Goal: Task Accomplishment & Management: Manage account settings

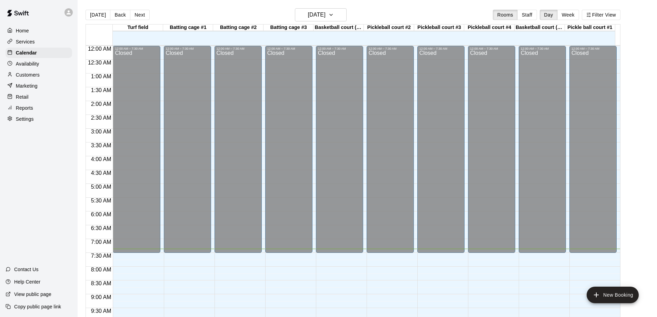
scroll to position [201, 0]
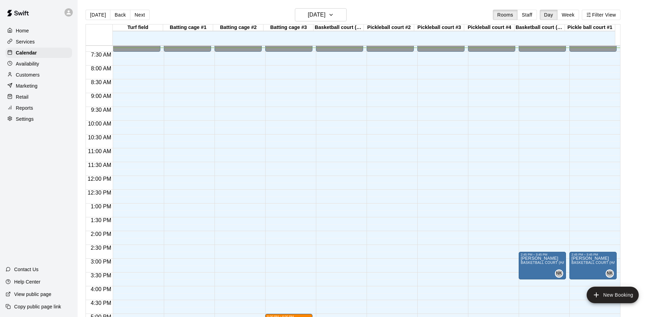
click at [27, 63] on p "Availability" at bounding box center [27, 63] width 23 height 7
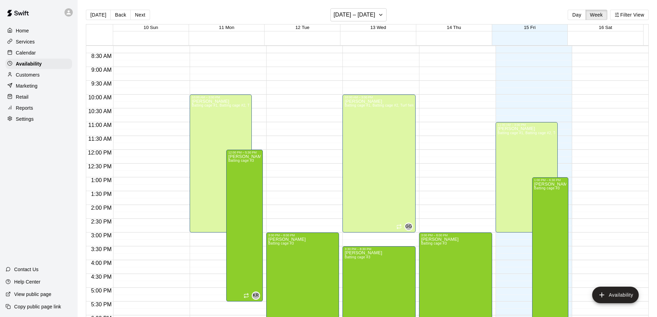
scroll to position [237, 0]
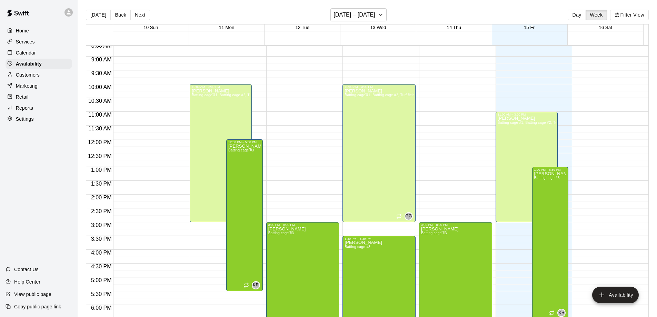
click at [17, 52] on p "Calendar" at bounding box center [26, 52] width 20 height 7
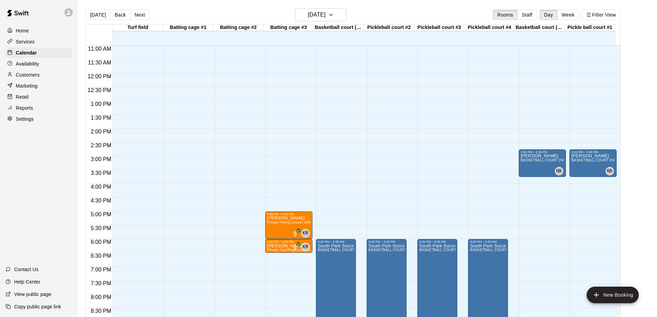
scroll to position [307, 0]
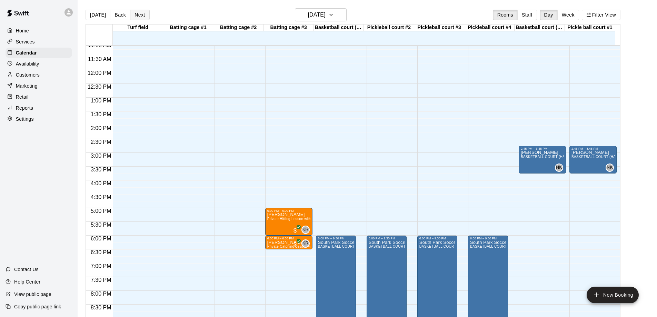
click at [140, 13] on button "Next" at bounding box center [139, 15] width 19 height 10
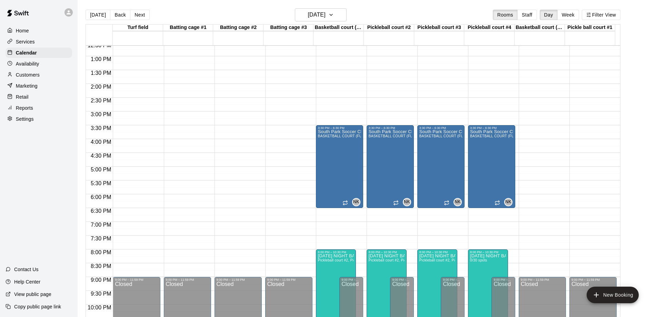
scroll to position [246, 0]
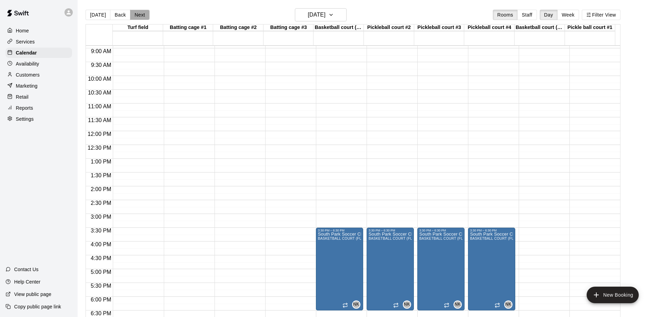
click at [139, 15] on button "Next" at bounding box center [139, 15] width 19 height 10
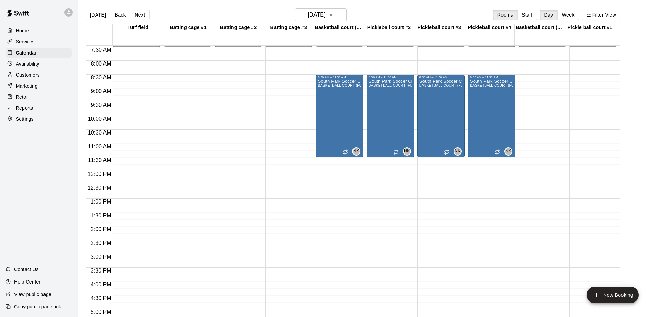
scroll to position [211, 0]
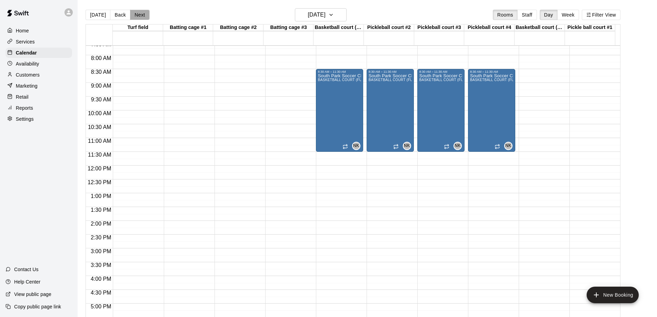
click at [135, 12] on button "Next" at bounding box center [139, 15] width 19 height 10
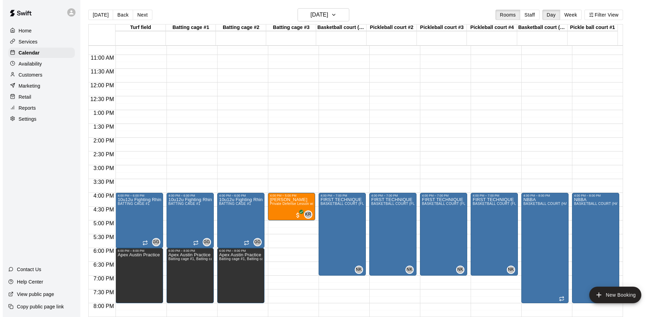
scroll to position [315, 0]
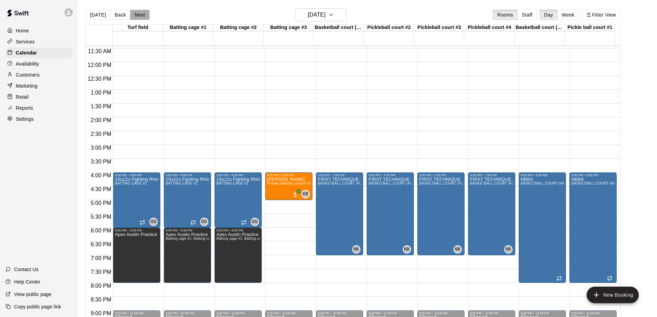
click at [139, 16] on button "Next" at bounding box center [139, 15] width 19 height 10
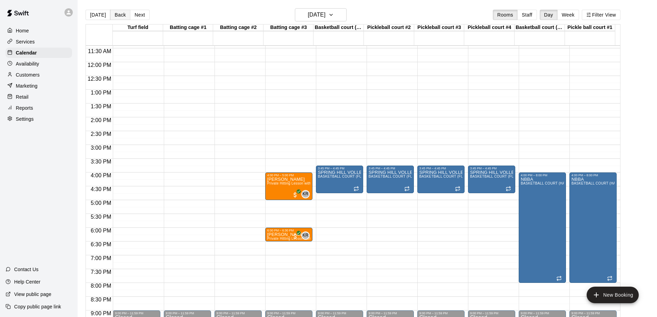
click at [120, 15] on button "Back" at bounding box center [120, 15] width 20 height 10
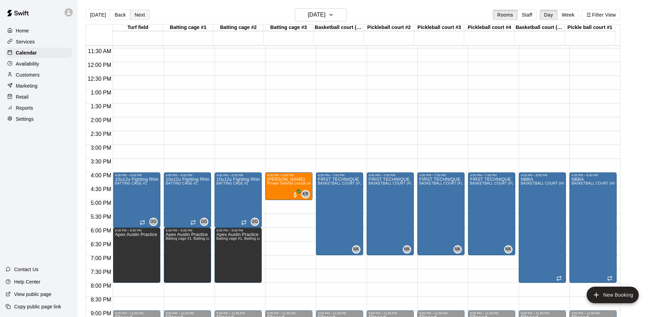
click at [134, 15] on button "Next" at bounding box center [139, 15] width 19 height 10
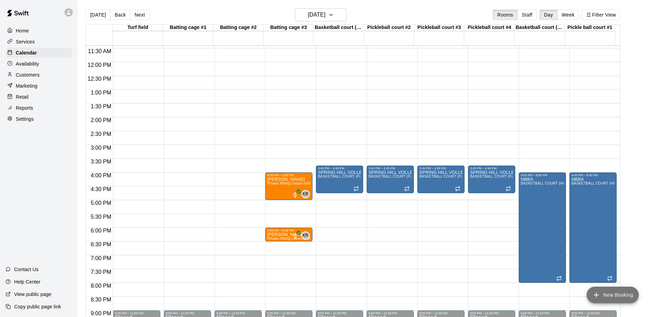
click at [619, 292] on button "New Booking" at bounding box center [612, 294] width 52 height 17
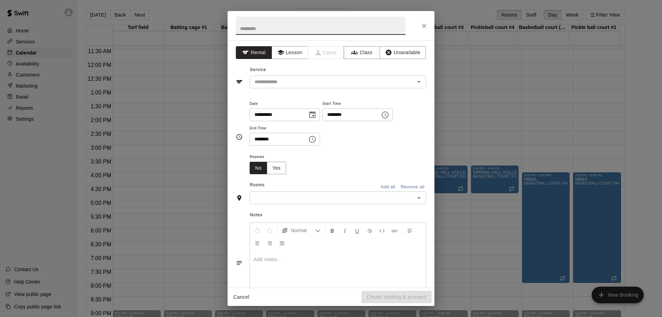
click at [256, 24] on input "text" at bounding box center [321, 26] width 170 height 18
type input "*"
type input "**********"
click at [269, 84] on input "text" at bounding box center [328, 82] width 152 height 9
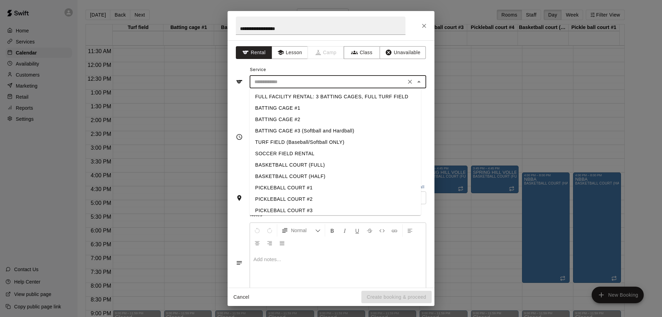
click at [276, 142] on li "TURF FIELD (Baseball/Softball ONLY)" at bounding box center [335, 141] width 171 height 11
type input "**********"
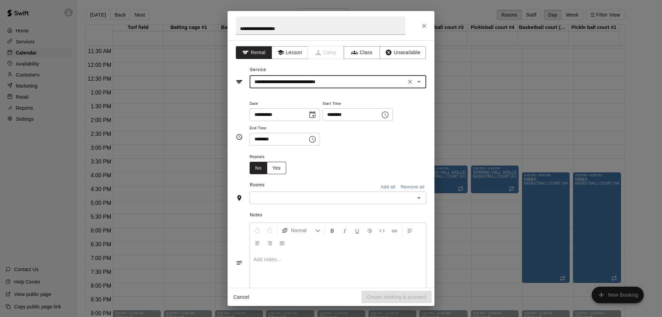
click at [275, 166] on button "Yes" at bounding box center [276, 168] width 19 height 13
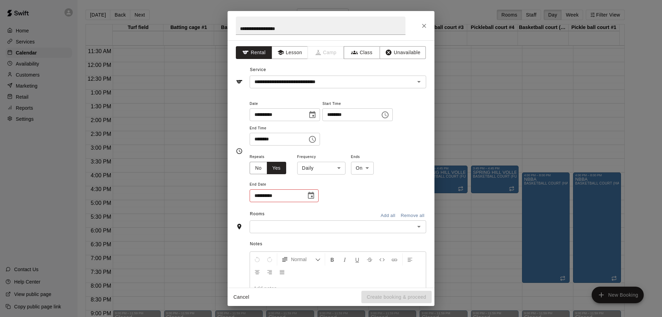
click at [340, 116] on input "********" at bounding box center [348, 114] width 53 height 13
type input "********"
click at [255, 141] on input "********" at bounding box center [276, 139] width 53 height 13
click at [264, 141] on input "********" at bounding box center [276, 139] width 53 height 13
type input "********"
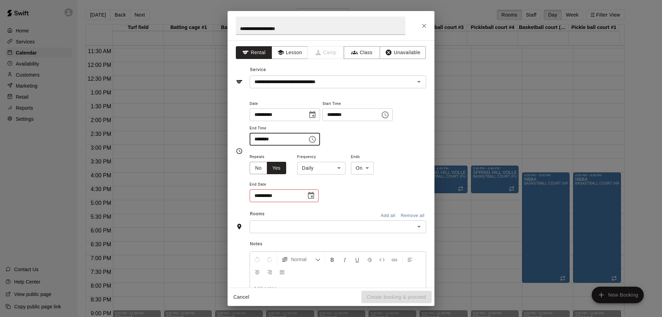
click at [340, 167] on body "Home Services Calendar Availability Customers Marketing Retail Reports Settings…" at bounding box center [331, 164] width 662 height 328
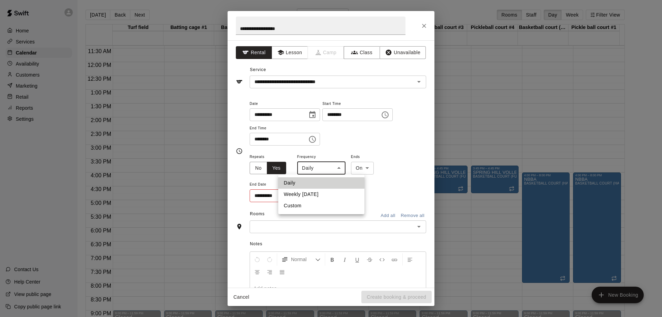
click at [308, 194] on li "Weekly [DATE]" at bounding box center [321, 194] width 86 height 11
type input "******"
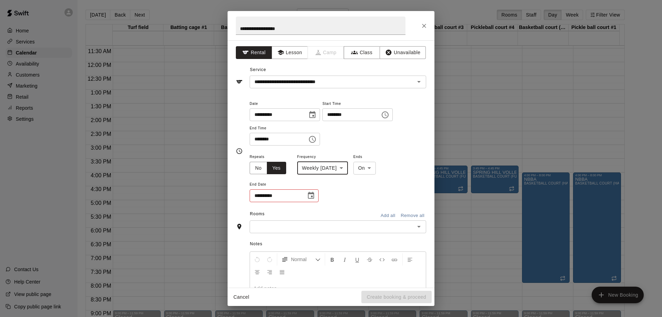
click at [310, 196] on icon "Choose date" at bounding box center [311, 195] width 8 height 8
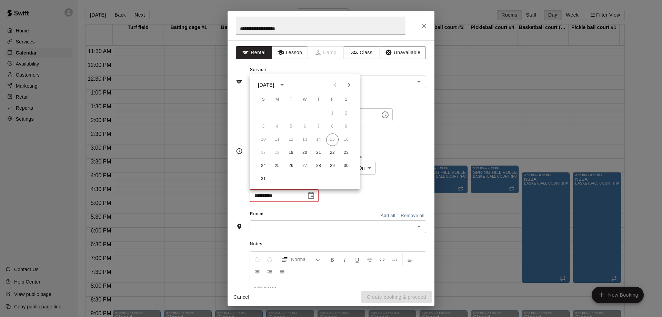
click at [348, 86] on icon "Next month" at bounding box center [349, 85] width 2 height 4
click at [290, 166] on button "25" at bounding box center [291, 166] width 12 height 12
type input "**********"
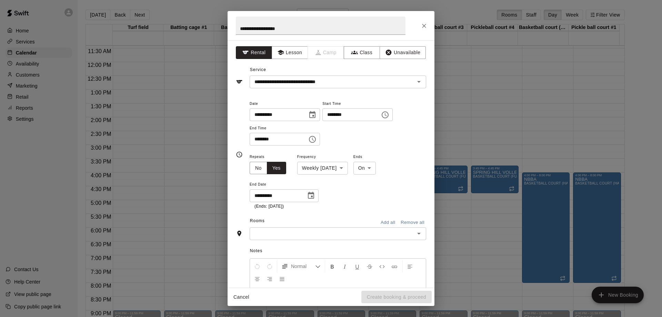
click at [335, 238] on div "​" at bounding box center [338, 233] width 176 height 13
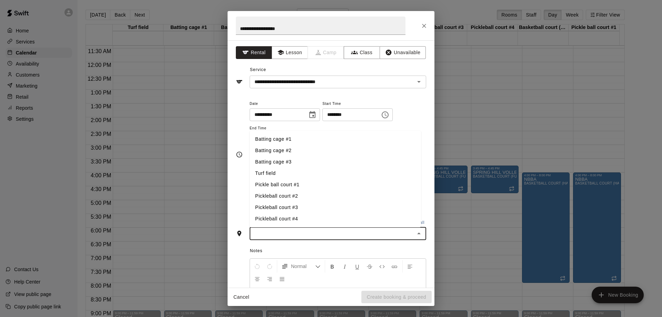
click at [274, 171] on li "Turf field" at bounding box center [335, 173] width 171 height 11
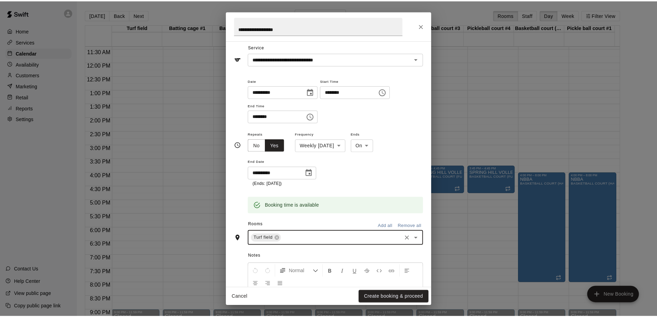
scroll to position [34, 0]
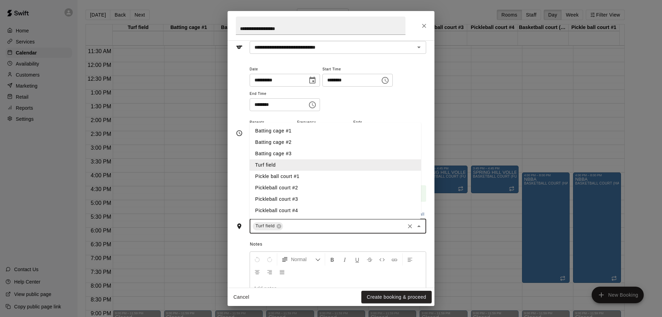
click at [314, 227] on input "text" at bounding box center [344, 226] width 120 height 9
click at [274, 131] on li "Batting cage #1" at bounding box center [335, 130] width 171 height 11
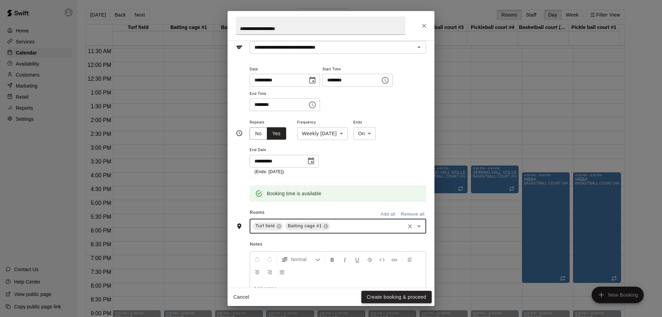
click at [407, 294] on button "Create booking & proceed" at bounding box center [396, 297] width 70 height 13
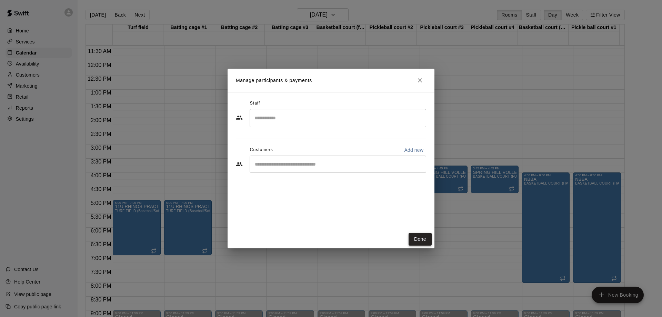
click at [417, 240] on button "Done" at bounding box center [419, 239] width 23 height 13
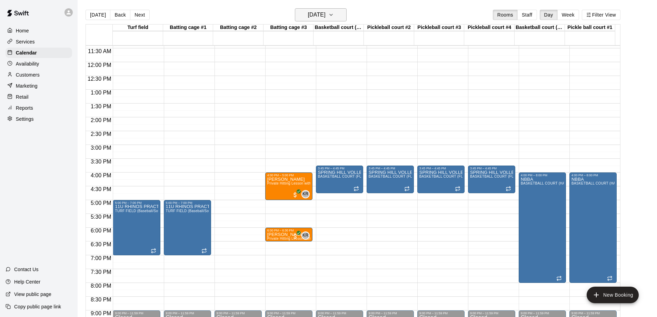
click at [334, 15] on icon "button" at bounding box center [331, 15] width 6 height 8
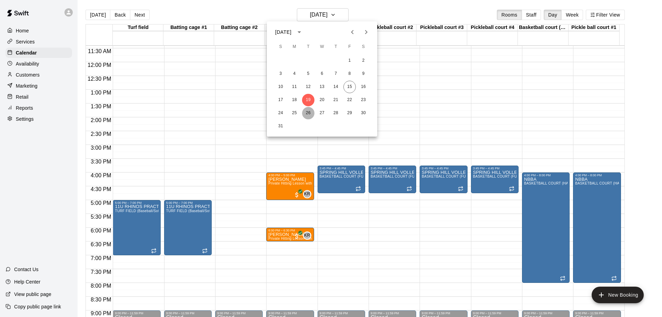
click at [306, 112] on button "26" at bounding box center [308, 113] width 12 height 12
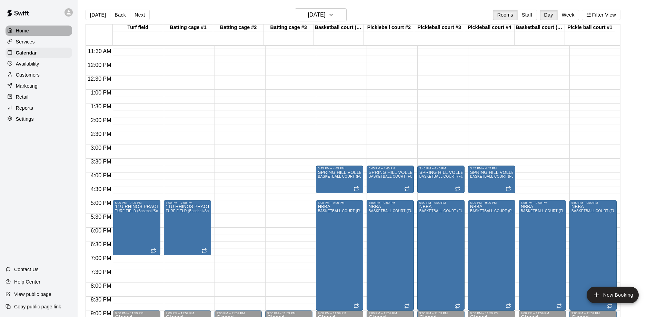
click at [25, 29] on p "Home" at bounding box center [22, 30] width 13 height 7
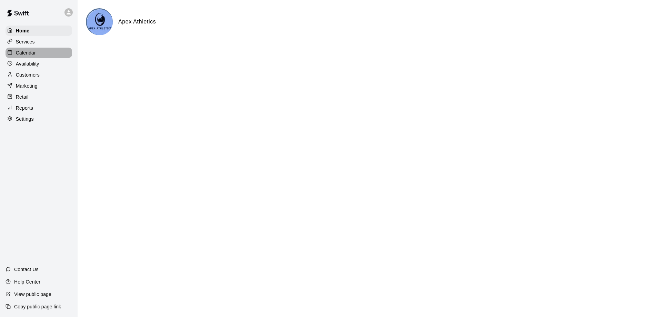
click at [25, 56] on p "Calendar" at bounding box center [26, 52] width 20 height 7
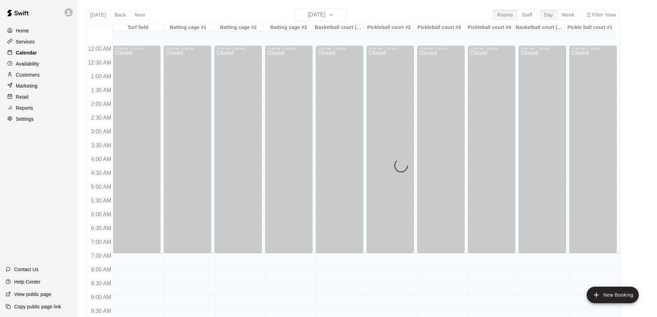
scroll to position [207, 0]
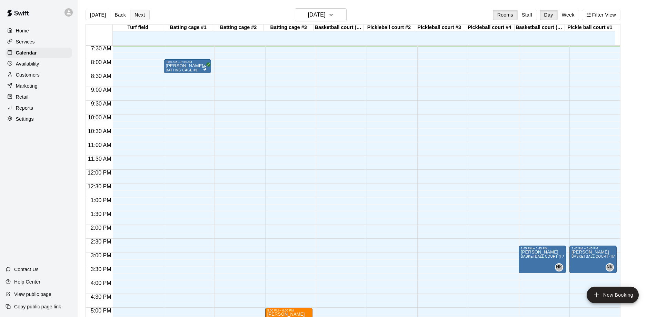
click at [134, 13] on button "Next" at bounding box center [139, 15] width 19 height 10
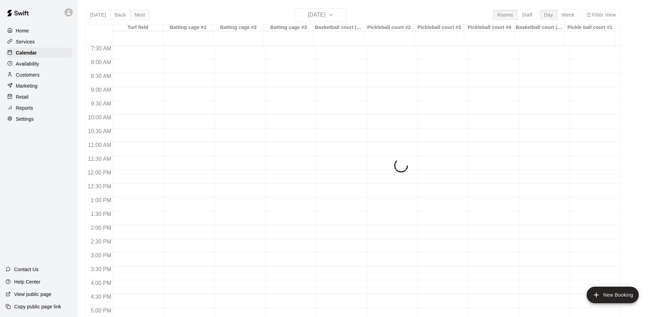
click at [134, 13] on div "[DATE] Back [DATE][DATE] Rooms Staff Day Week Filter View Turf field 16 Sat Bat…" at bounding box center [352, 166] width 535 height 317
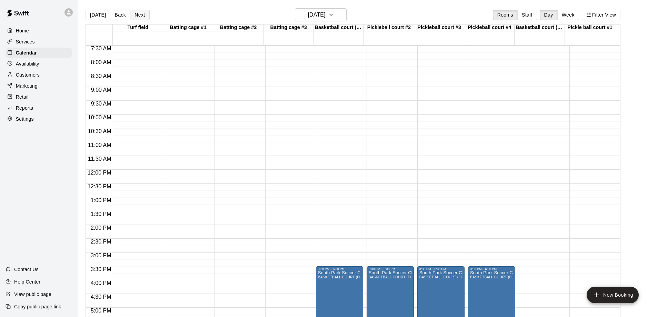
click at [134, 13] on button "Next" at bounding box center [139, 15] width 19 height 10
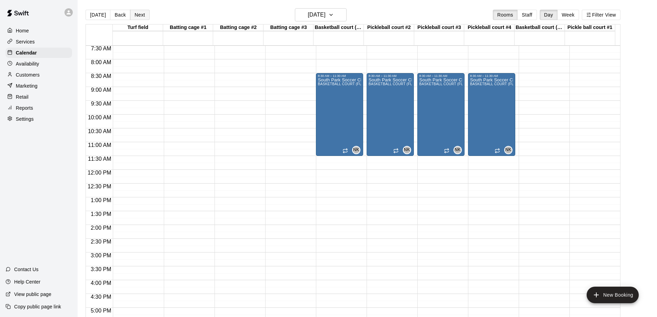
click at [134, 13] on button "Next" at bounding box center [139, 15] width 19 height 10
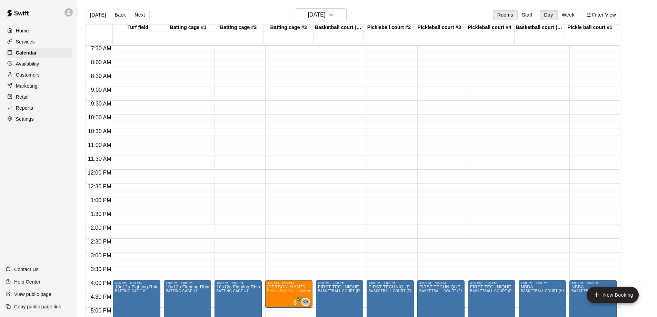
click at [135, 17] on button "Next" at bounding box center [139, 15] width 19 height 10
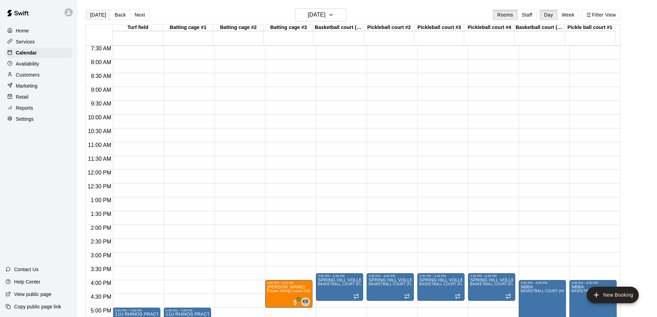
click at [98, 14] on button "[DATE]" at bounding box center [97, 15] width 25 height 10
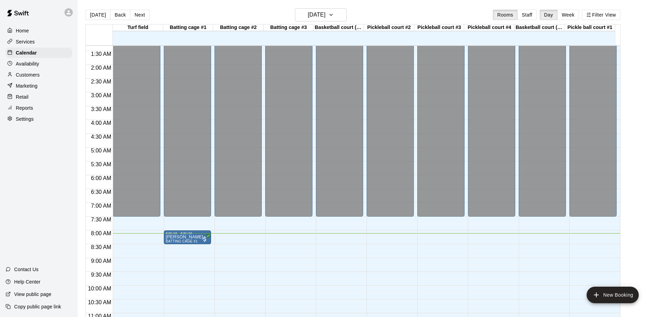
scroll to position [35, 0]
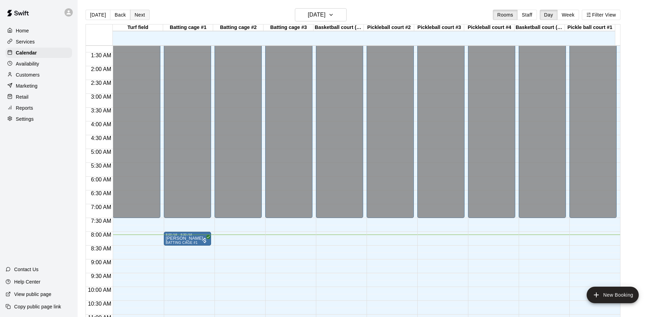
click at [139, 15] on button "Next" at bounding box center [139, 15] width 19 height 10
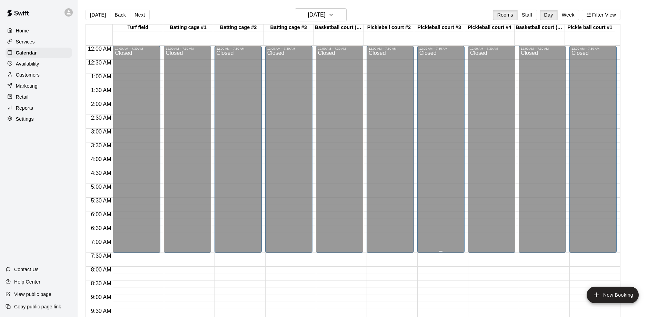
scroll to position [207, 0]
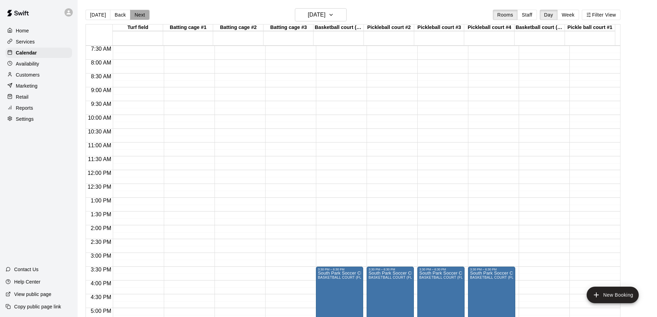
click at [137, 15] on button "Next" at bounding box center [139, 15] width 19 height 10
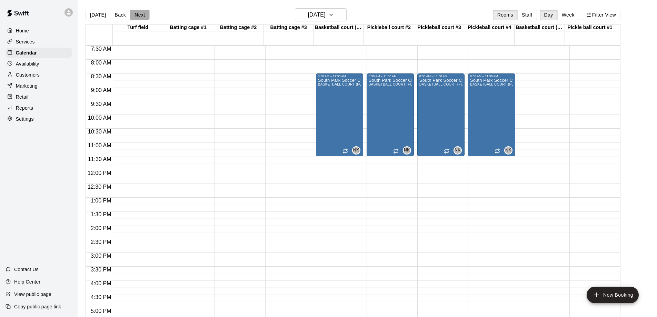
click at [139, 14] on button "Next" at bounding box center [139, 15] width 19 height 10
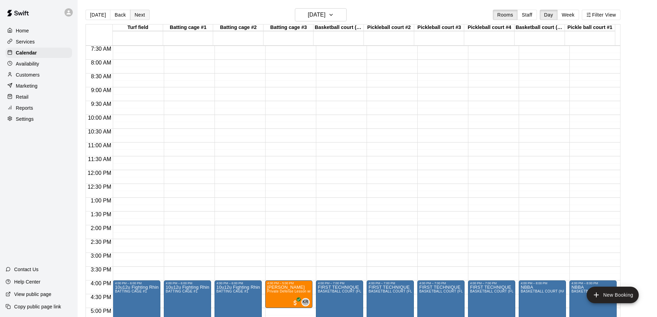
click at [139, 14] on button "Next" at bounding box center [139, 15] width 19 height 10
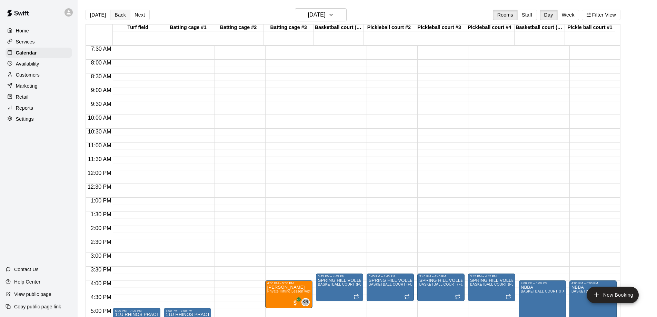
click at [117, 10] on button "Back" at bounding box center [120, 15] width 20 height 10
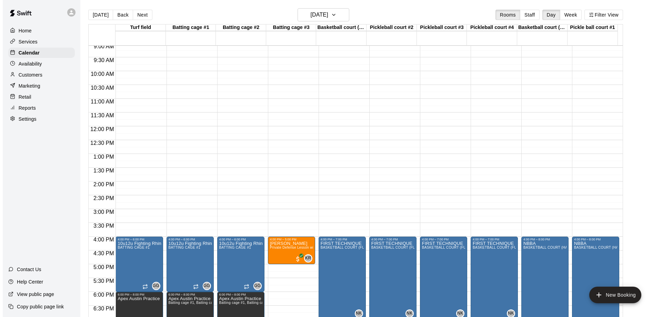
scroll to position [241, 0]
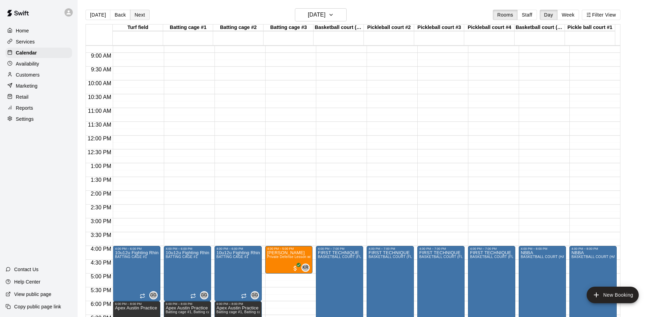
click at [138, 16] on button "Next" at bounding box center [139, 15] width 19 height 10
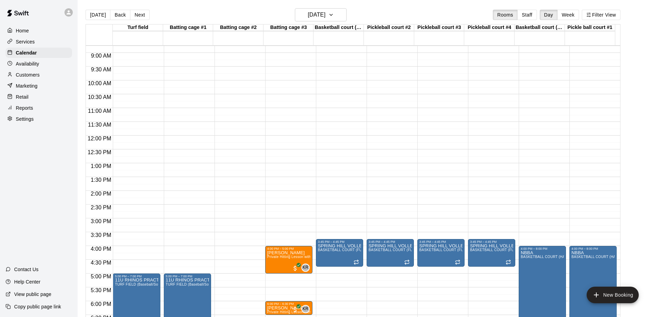
click at [22, 30] on p "Home" at bounding box center [22, 30] width 13 height 7
